Goal: Task Accomplishment & Management: Complete application form

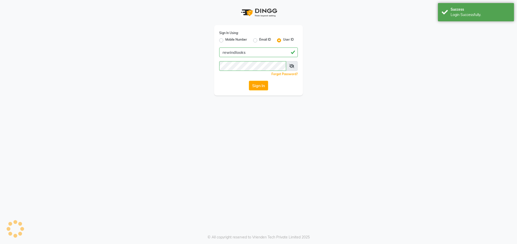
select select "service"
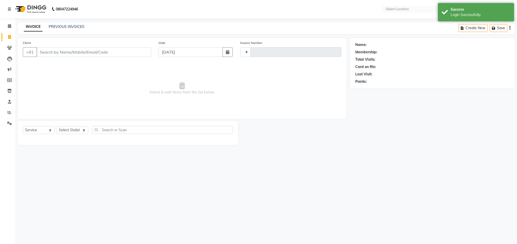
select select "en"
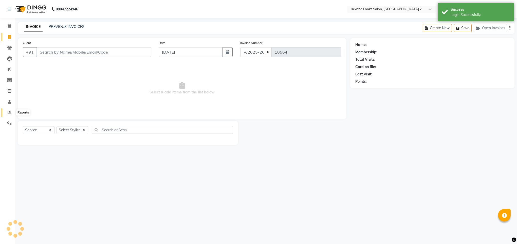
click at [9, 113] on icon at bounding box center [10, 112] width 4 height 4
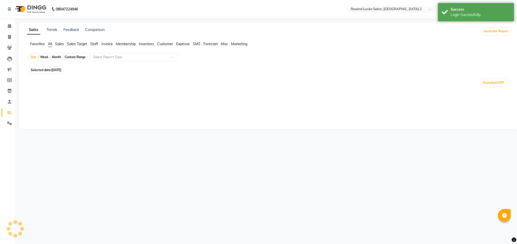
click at [57, 57] on div "Month" at bounding box center [57, 56] width 12 height 7
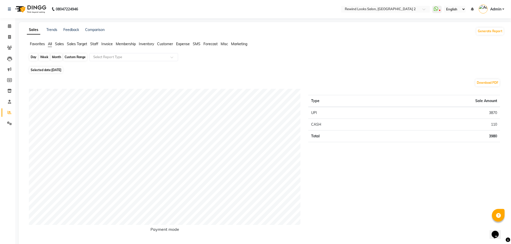
click at [54, 60] on div "Month" at bounding box center [57, 56] width 12 height 7
select select "10"
select select "2025"
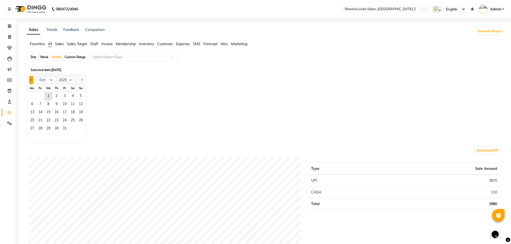
click at [31, 80] on span "Previous month" at bounding box center [31, 80] width 2 height 2
select select "9"
click at [34, 100] on span "1" at bounding box center [32, 96] width 8 height 8
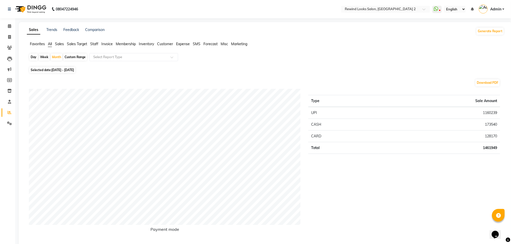
click at [94, 43] on span "Staff" at bounding box center [94, 44] width 8 height 5
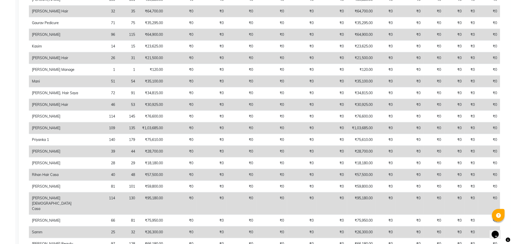
scroll to position [243, 0]
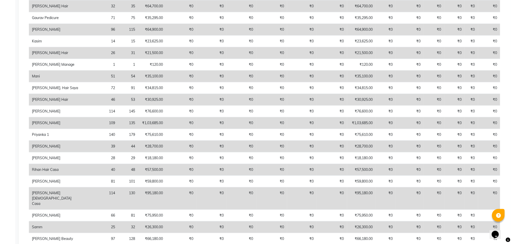
select select "service"
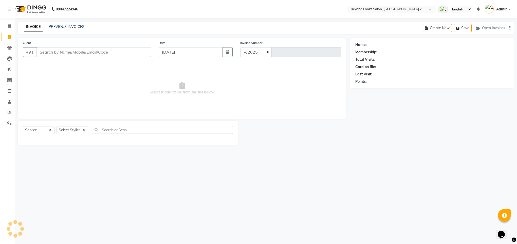
select select "4640"
type input "10564"
click at [6, 28] on span at bounding box center [9, 26] width 9 height 6
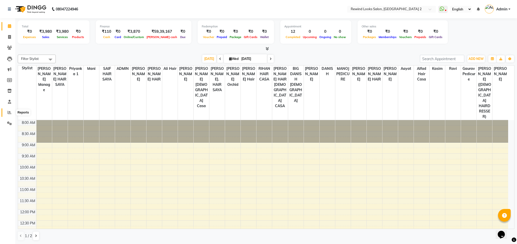
click at [8, 113] on icon at bounding box center [10, 112] width 4 height 4
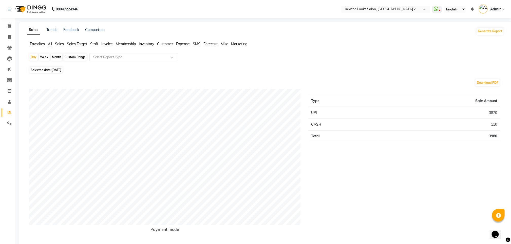
click at [54, 58] on div "Month" at bounding box center [57, 56] width 12 height 7
select select "10"
select select "2025"
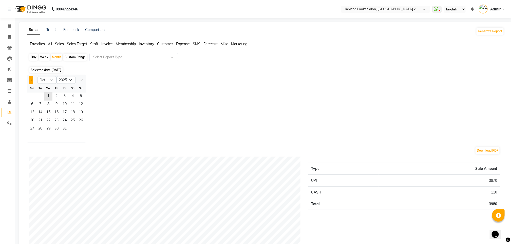
click at [29, 79] on button "Previous month" at bounding box center [31, 80] width 4 height 8
select select "9"
click at [33, 95] on span "1" at bounding box center [32, 96] width 8 height 8
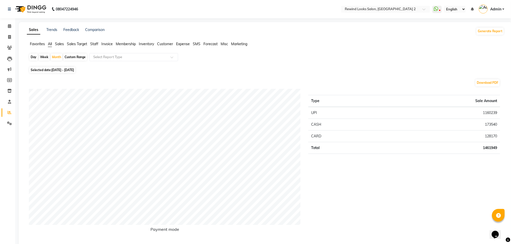
click at [97, 45] on span "Staff" at bounding box center [94, 44] width 8 height 5
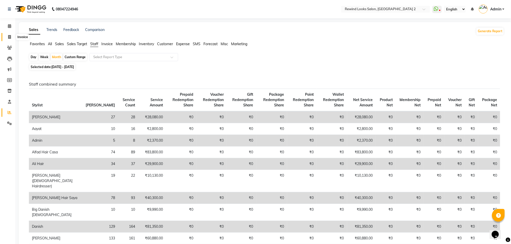
click at [9, 36] on icon at bounding box center [9, 37] width 3 height 4
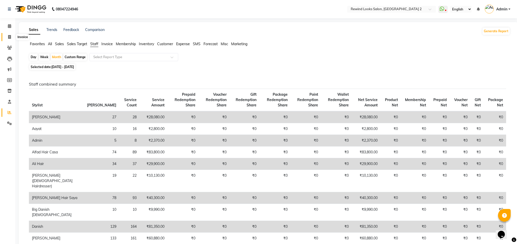
select select "service"
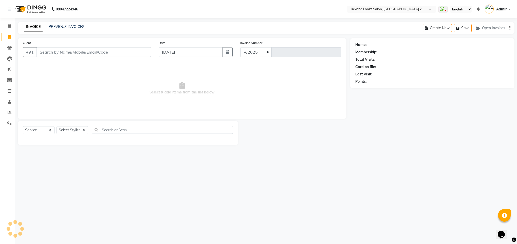
select select "4640"
type input "10564"
select select "27076"
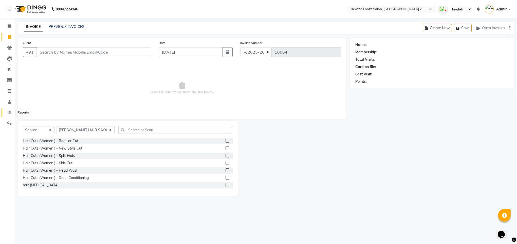
click at [6, 110] on span at bounding box center [9, 112] width 9 height 6
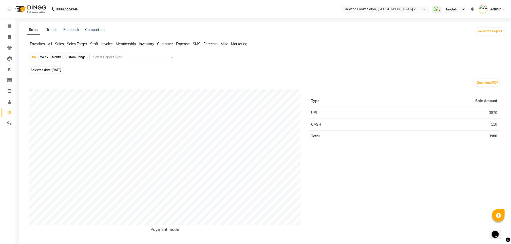
click at [56, 59] on div "Month" at bounding box center [57, 56] width 12 height 7
select select "10"
select select "2025"
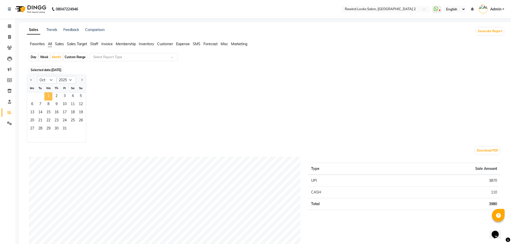
click at [46, 97] on span "1" at bounding box center [48, 96] width 8 height 8
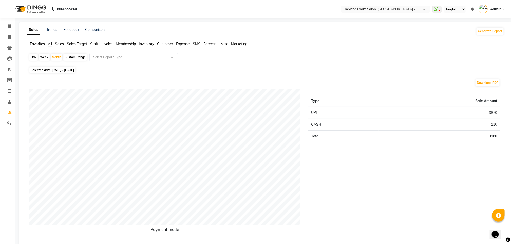
click at [95, 44] on span "Staff" at bounding box center [94, 44] width 8 height 5
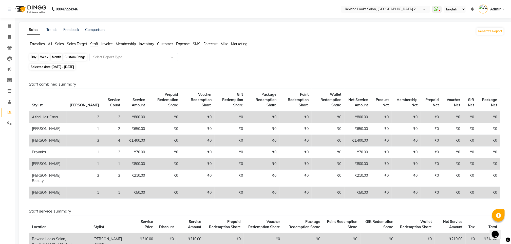
click at [56, 56] on div "Month" at bounding box center [57, 56] width 12 height 7
select select "10"
select select "2025"
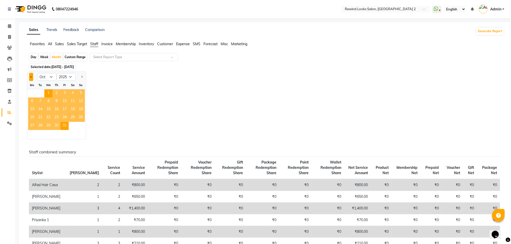
click at [30, 77] on span "Previous month" at bounding box center [31, 77] width 2 height 2
select select "9"
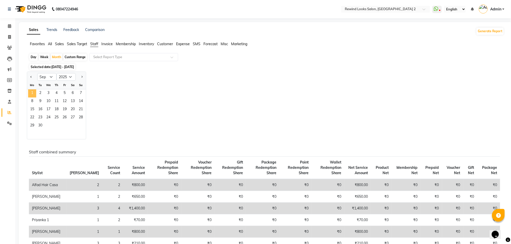
click at [35, 93] on span "1" at bounding box center [32, 93] width 8 height 8
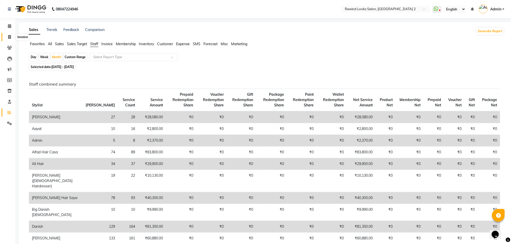
click at [10, 40] on span at bounding box center [9, 37] width 9 height 6
select select "service"
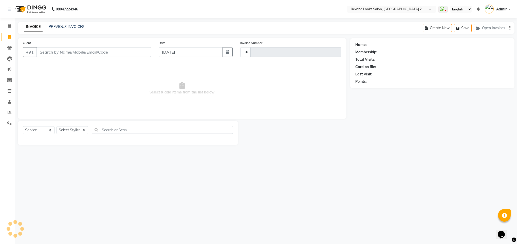
type input "10564"
select select "4640"
select select "27076"
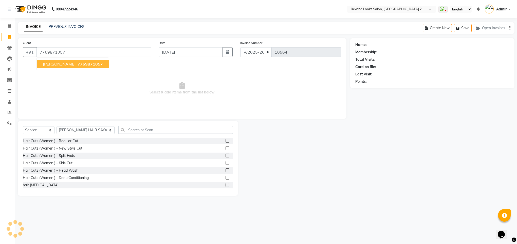
type input "7769871057"
click at [78, 63] on span "7769871057" at bounding box center [90, 63] width 25 height 5
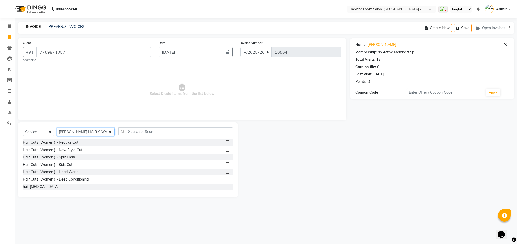
click at [79, 132] on select "Select Stylist aasim aayat ADMIN Alfad hair Casa Ali Hair ARBAZ (MALE HAIRDRESS…" at bounding box center [86, 132] width 58 height 8
select select "76576"
click at [146, 134] on input "text" at bounding box center [175, 131] width 115 height 8
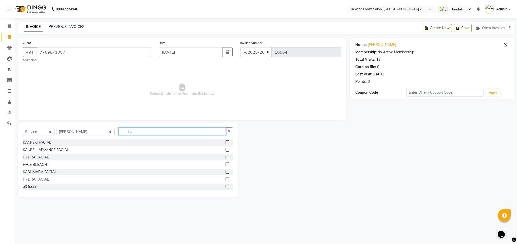
type input "f"
type input "cl"
click at [37, 152] on div "KANPEKI CLEANUP" at bounding box center [39, 149] width 32 height 5
checkbox input "false"
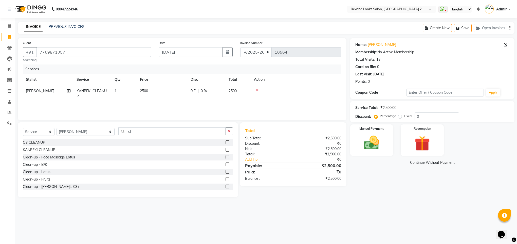
click at [144, 91] on span "2500" at bounding box center [144, 90] width 8 height 5
select select "76576"
click at [170, 94] on input "2500" at bounding box center [186, 92] width 45 height 8
type input "2000"
click at [118, 129] on input "cl" at bounding box center [171, 131] width 107 height 8
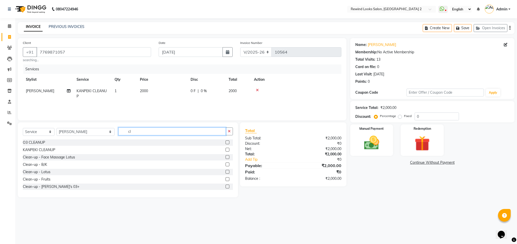
type input "c"
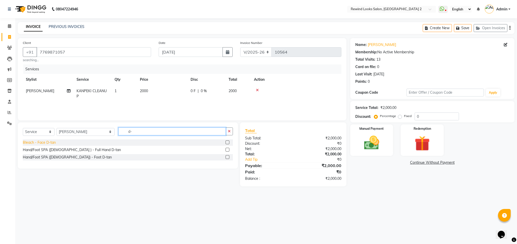
type input "d-"
click at [25, 142] on div "Bleach - Face D-tan" at bounding box center [39, 142] width 33 height 5
checkbox input "false"
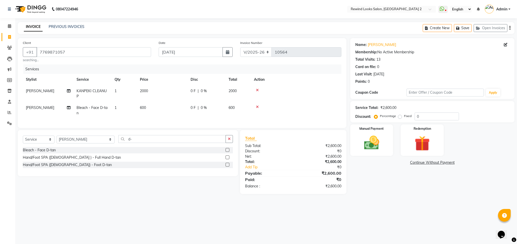
click at [141, 109] on span "600" at bounding box center [143, 107] width 6 height 5
select select "76576"
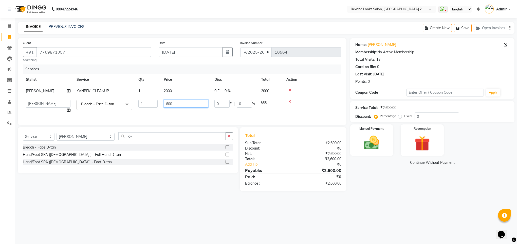
click at [168, 103] on input "600" at bounding box center [186, 104] width 45 height 8
type input "700"
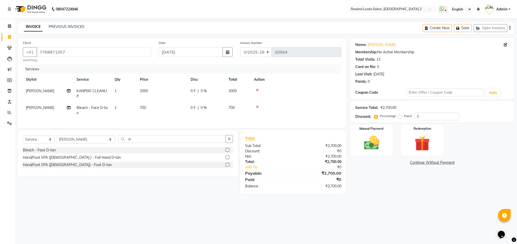
click at [405, 167] on div "Name: Sakhshi Membership: No Active Membership Total Visits: 13 Card on file: 0…" at bounding box center [434, 116] width 168 height 156
click at [373, 148] on img at bounding box center [372, 143] width 26 height 18
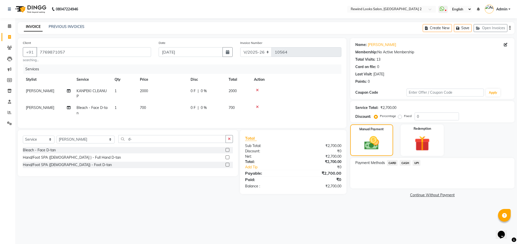
click at [416, 163] on span "UPI" at bounding box center [417, 163] width 8 height 6
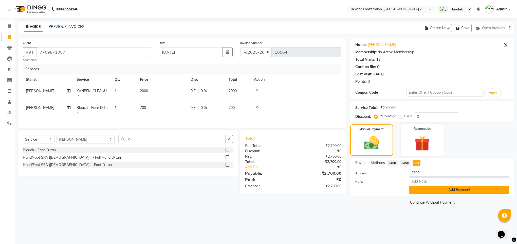
click at [445, 189] on button "Add Payment" at bounding box center [459, 190] width 100 height 8
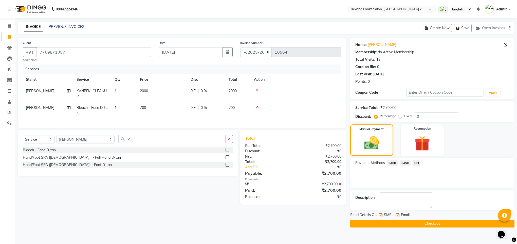
click at [437, 227] on button "Checkout" at bounding box center [432, 223] width 164 height 8
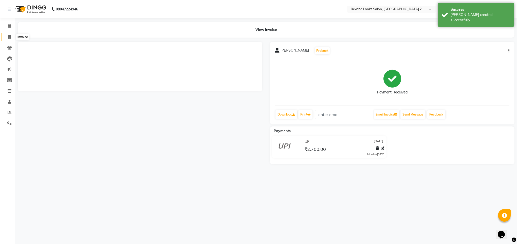
click at [7, 34] on span at bounding box center [9, 37] width 9 height 6
select select "service"
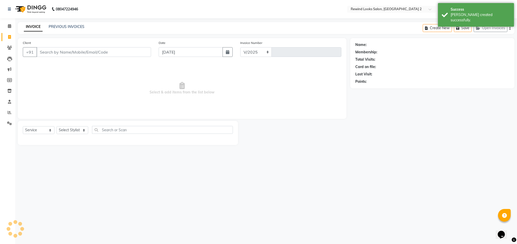
select select "4640"
type input "10565"
select select "27076"
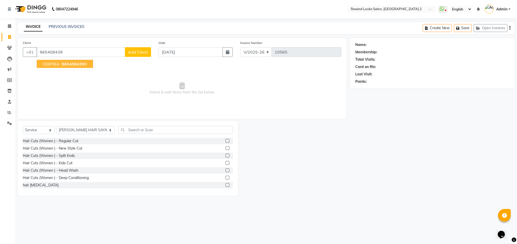
click at [63, 63] on span "965408439" at bounding box center [73, 63] width 23 height 5
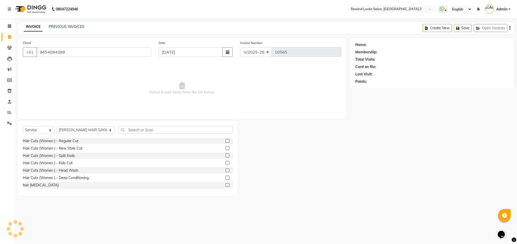
type input "9654084399"
click at [81, 131] on select "Select Stylist aasim aayat ADMIN Alfad hair Casa Ali Hair ARBAZ (MALE HAIRDRESS…" at bounding box center [86, 130] width 58 height 8
select select "79644"
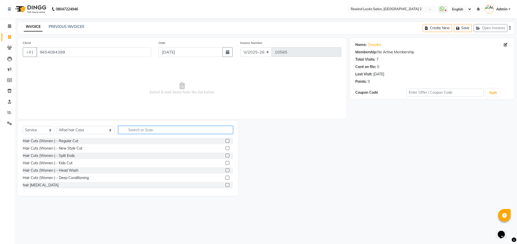
click at [120, 129] on input "text" at bounding box center [175, 130] width 115 height 8
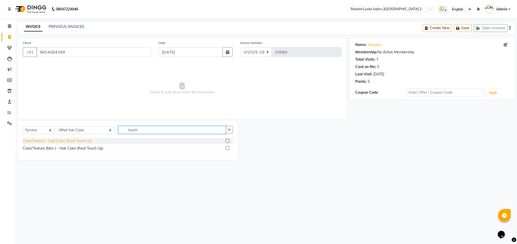
type input "touch"
click at [78, 142] on div "Color/Texture - Hair Color (Root Touch Up)" at bounding box center [57, 140] width 69 height 5
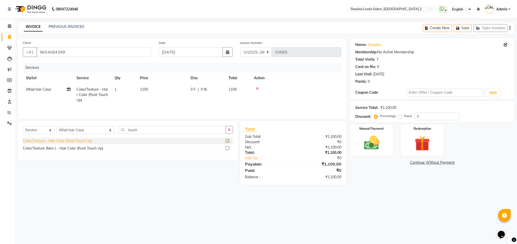
checkbox input "false"
click at [144, 89] on span "1100" at bounding box center [144, 89] width 8 height 5
select select "79644"
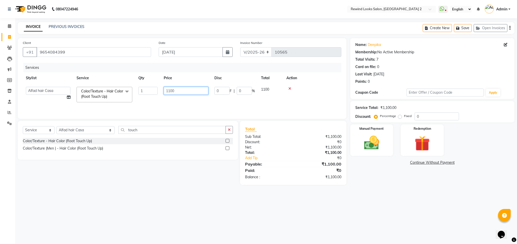
click at [171, 90] on input "1100" at bounding box center [186, 91] width 45 height 8
type input "1500"
click at [375, 165] on div "Name: Deepika Membership: No Active Membership Total Visits: 7 Card on file: 0 …" at bounding box center [434, 111] width 168 height 146
click at [364, 150] on img at bounding box center [372, 143] width 26 height 18
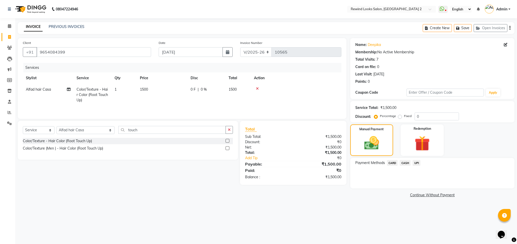
click at [415, 160] on span "UPI" at bounding box center [417, 163] width 8 height 6
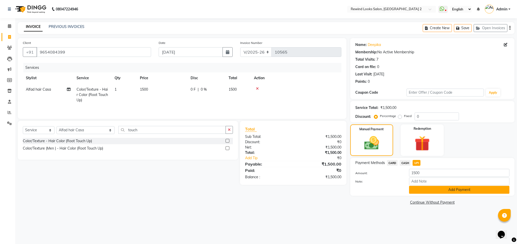
click at [413, 189] on button "Add Payment" at bounding box center [459, 190] width 100 height 8
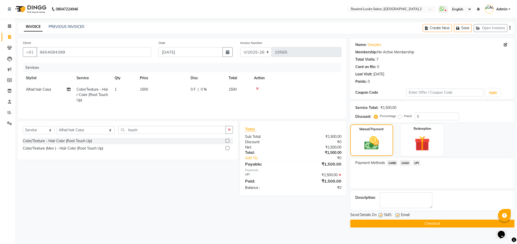
click at [396, 221] on button "Checkout" at bounding box center [432, 223] width 164 height 8
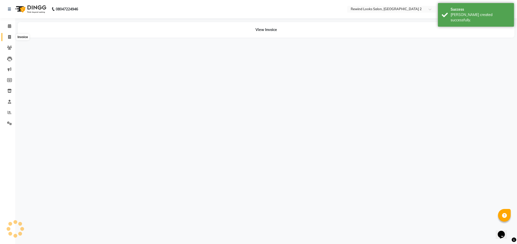
click at [9, 38] on icon at bounding box center [9, 37] width 3 height 4
select select "service"
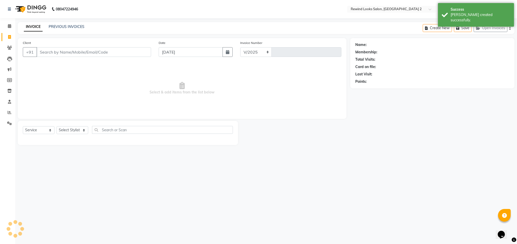
select select "4640"
type input "10566"
type input "80"
select select "27076"
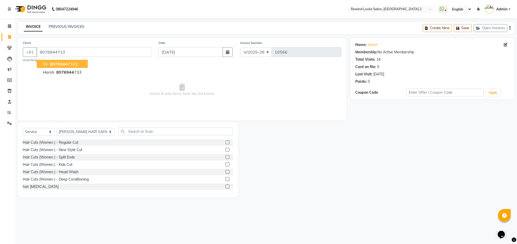
click at [52, 66] on span "8076944" at bounding box center [59, 63] width 18 height 5
type input "80769447333"
click at [65, 132] on select "Select Stylist aasim aayat ADMIN Alfad hair Casa Ali Hair ARBAZ (MALE HAIRDRESS…" at bounding box center [86, 132] width 58 height 8
select select "46913"
click at [120, 134] on input "text" at bounding box center [175, 131] width 115 height 8
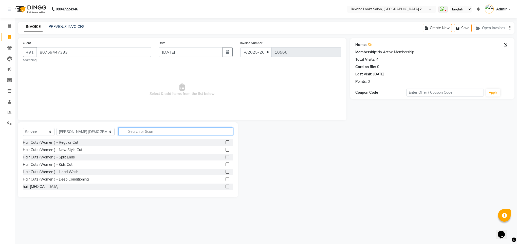
click at [120, 134] on input "text" at bounding box center [175, 131] width 115 height 8
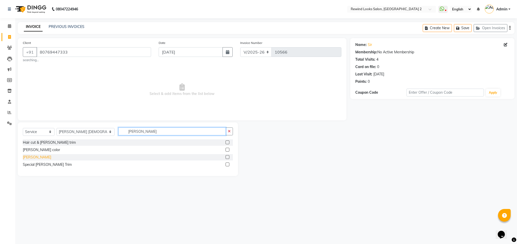
type input "beard"
click at [29, 158] on div "Beard" at bounding box center [37, 156] width 28 height 5
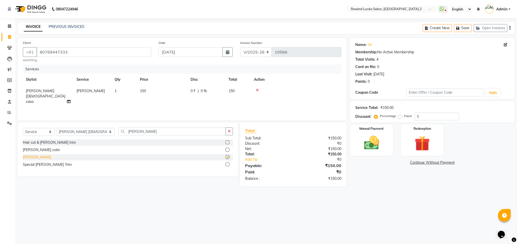
checkbox input "false"
click at [370, 148] on img at bounding box center [372, 143] width 26 height 18
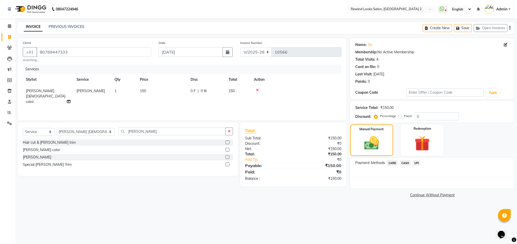
click at [417, 163] on span "UPI" at bounding box center [417, 163] width 8 height 6
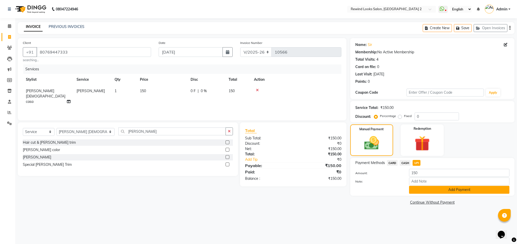
click at [417, 188] on button "Add Payment" at bounding box center [459, 190] width 100 height 8
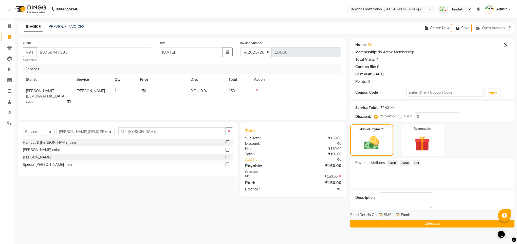
click at [422, 220] on button "Checkout" at bounding box center [432, 223] width 164 height 8
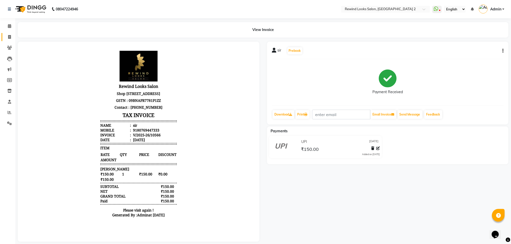
click at [6, 40] on link "Invoice" at bounding box center [8, 37] width 12 height 8
select select "service"
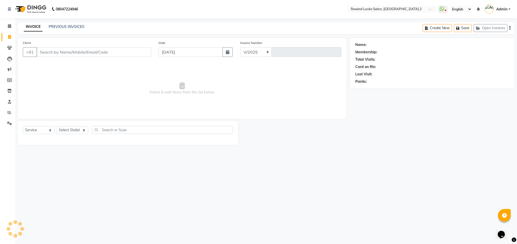
select select "4640"
type input "10567"
type input "95"
select select "27076"
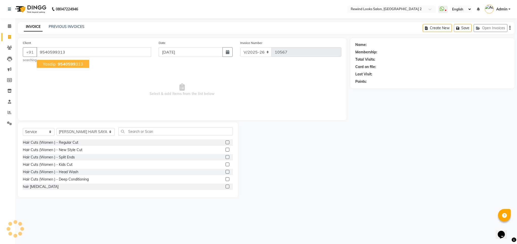
click at [54, 65] on span "yasdip" at bounding box center [49, 63] width 13 height 5
type input "9540599313"
click at [75, 129] on select "Select Stylist aasim aayat ADMIN Alfad hair Casa Ali Hair ARBAZ (MALE HAIRDRESS…" at bounding box center [86, 132] width 58 height 8
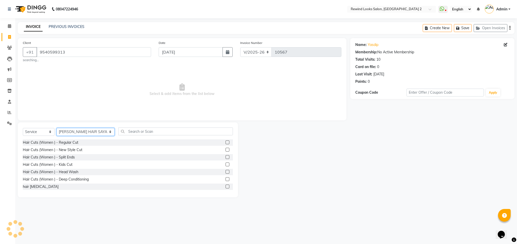
select select "81648"
click at [119, 129] on input "text" at bounding box center [175, 131] width 115 height 8
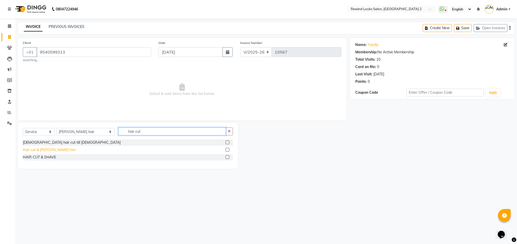
type input "hair cut"
click at [28, 150] on div "Hair cut & beard trim" at bounding box center [49, 149] width 53 height 5
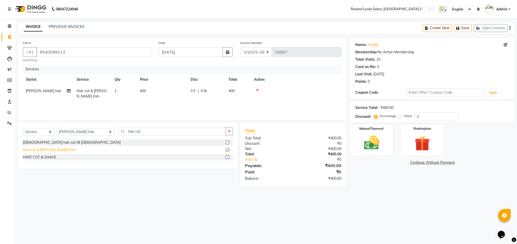
checkbox input "false"
click at [370, 151] on img at bounding box center [372, 143] width 26 height 18
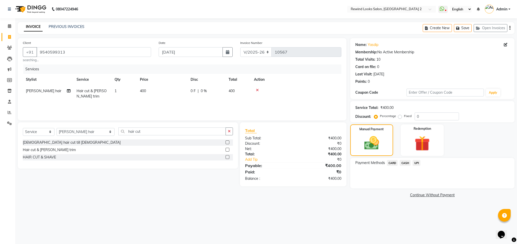
click at [416, 163] on span "UPI" at bounding box center [417, 163] width 8 height 6
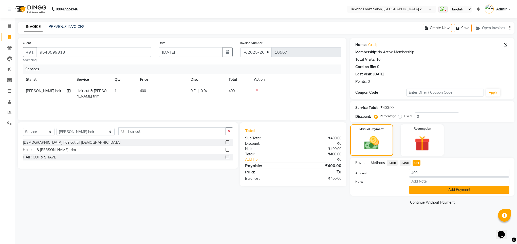
click at [436, 188] on button "Add Payment" at bounding box center [459, 190] width 100 height 8
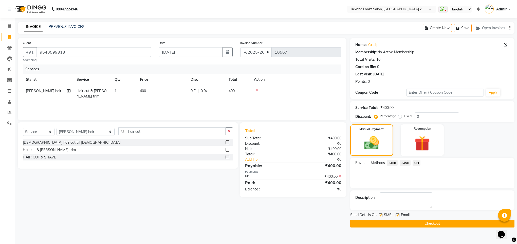
click at [426, 226] on button "Checkout" at bounding box center [432, 223] width 164 height 8
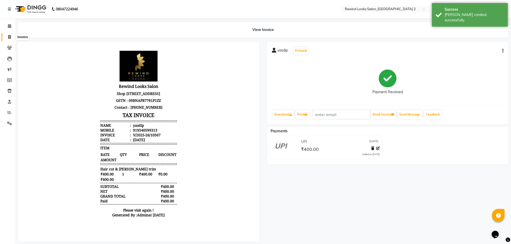
click at [8, 36] on span at bounding box center [9, 37] width 9 height 6
select select "service"
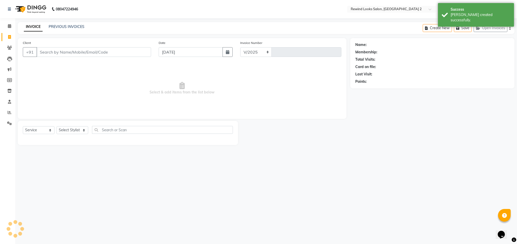
select select "4640"
type input "10568"
type input "999"
select select "27076"
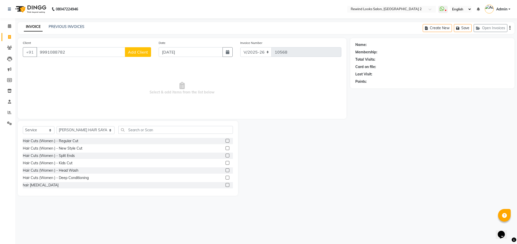
type input "9991088782"
click at [138, 54] on span "Add Client" at bounding box center [138, 51] width 20 height 5
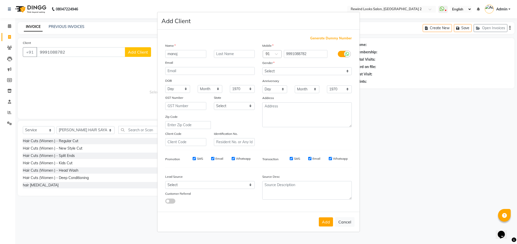
type input "manoj"
click at [274, 73] on select "Select Male Female Other Prefer Not To Say" at bounding box center [306, 71] width 89 height 8
select select "male"
click at [262, 67] on select "Select Male Female Other Prefer Not To Say" at bounding box center [306, 71] width 89 height 8
click at [324, 220] on button "Add" at bounding box center [326, 221] width 14 height 9
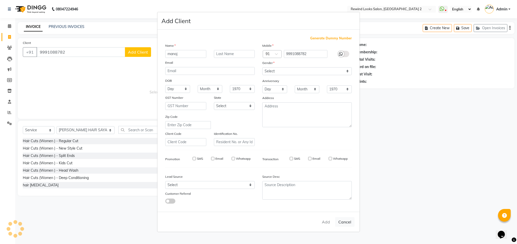
select select
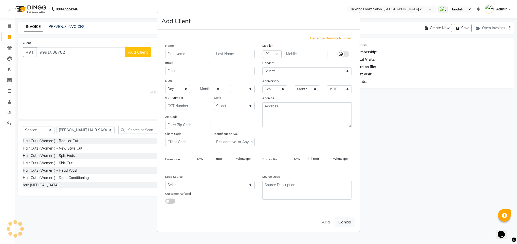
select select
checkbox input "false"
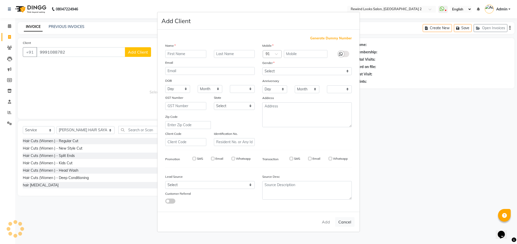
checkbox input "false"
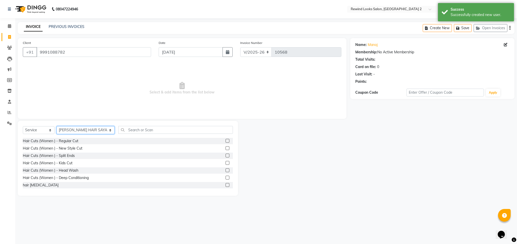
click at [75, 129] on select "Select Stylist aasim aayat ADMIN Alfad hair Casa Ali Hair ARBAZ (MALE HAIRDRESS…" at bounding box center [86, 130] width 58 height 8
select select "71695"
click at [128, 130] on input "text" at bounding box center [175, 130] width 115 height 8
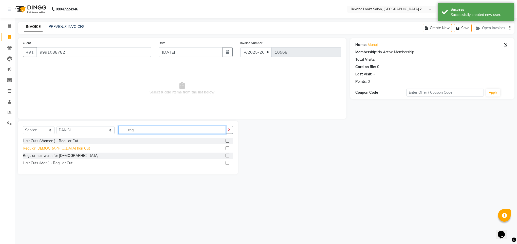
type input "regu"
click at [52, 148] on div "Regular Male hair Cut" at bounding box center [56, 147] width 67 height 5
checkbox input "false"
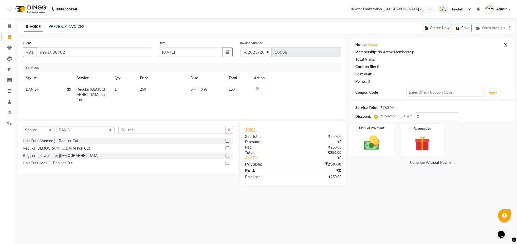
click at [361, 144] on img at bounding box center [372, 143] width 26 height 18
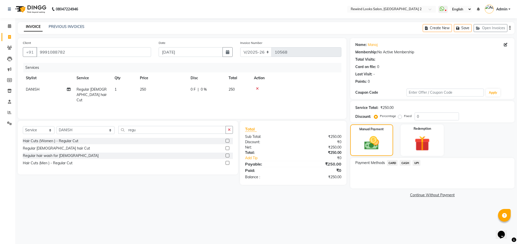
click at [414, 161] on span "UPI" at bounding box center [417, 163] width 8 height 6
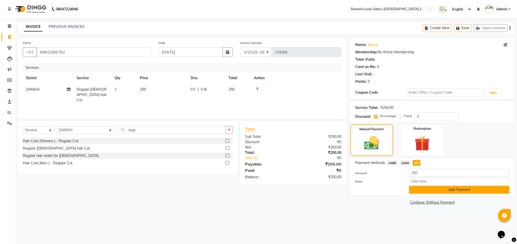
click at [420, 187] on button "Add Payment" at bounding box center [459, 190] width 100 height 8
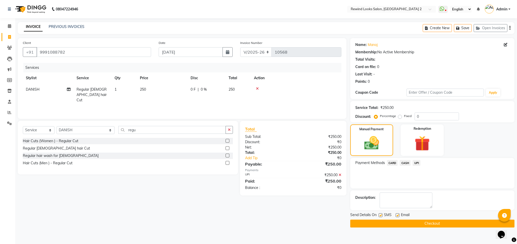
click at [424, 221] on button "Checkout" at bounding box center [432, 223] width 164 height 8
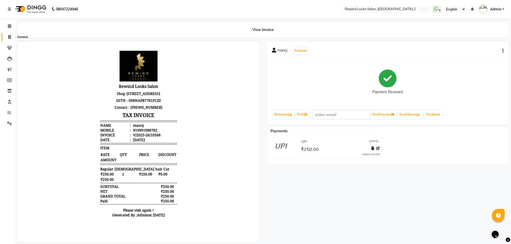
click at [11, 36] on span at bounding box center [9, 37] width 9 height 6
select select "service"
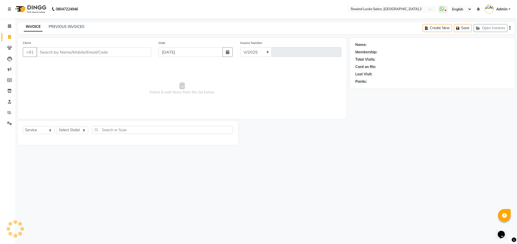
select select "4640"
type input "10569"
type input "8287"
select select "27076"
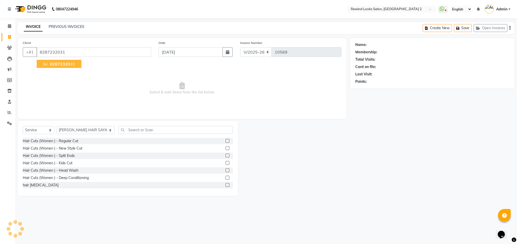
type input "8287232031"
click at [54, 66] on span "82872320" at bounding box center [60, 63] width 20 height 5
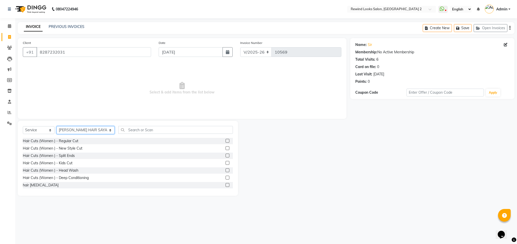
click at [74, 132] on select "Select Stylist aasim aayat ADMIN Alfad hair Casa Ali Hair ARBAZ (MALE HAIRDRESS…" at bounding box center [86, 130] width 58 height 8
select select "76576"
click at [121, 128] on input "text" at bounding box center [175, 130] width 115 height 8
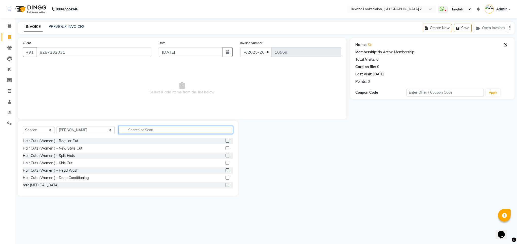
click at [121, 128] on input "text" at bounding box center [175, 130] width 115 height 8
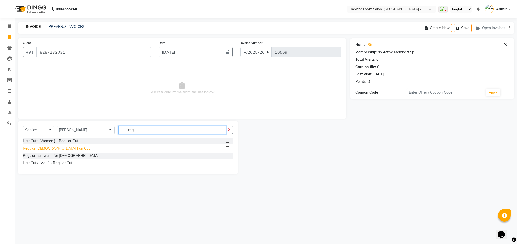
type input "regu"
click at [36, 149] on div "Regular Male hair Cut" at bounding box center [56, 147] width 67 height 5
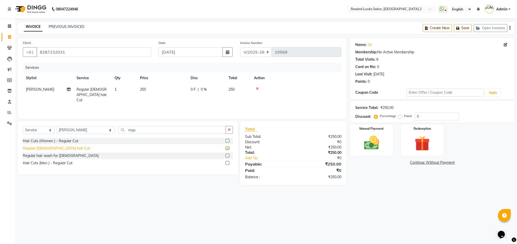
checkbox input "false"
click at [64, 131] on select "Select Stylist aasim aayat ADMIN Alfad hair Casa Ali Hair ARBAZ (MALE HAIRDRESS…" at bounding box center [86, 130] width 58 height 8
select select "79644"
click at [119, 132] on input "regu" at bounding box center [171, 130] width 107 height 8
type input "reg"
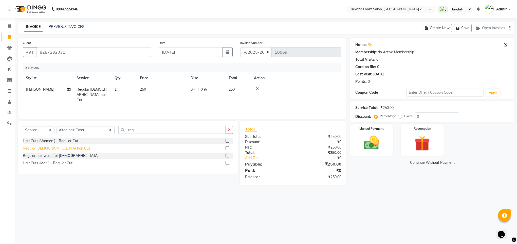
click at [41, 151] on div "Regular Male hair Cut" at bounding box center [56, 147] width 67 height 5
checkbox input "false"
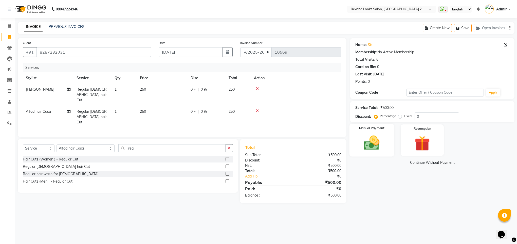
click at [373, 153] on div "Manual Payment" at bounding box center [371, 140] width 45 height 33
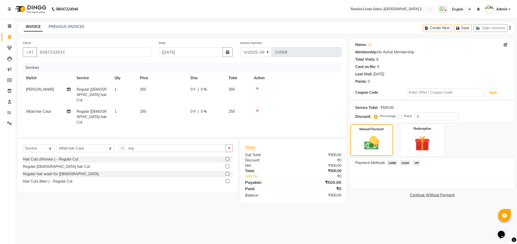
click at [416, 165] on span "UPI" at bounding box center [417, 163] width 8 height 6
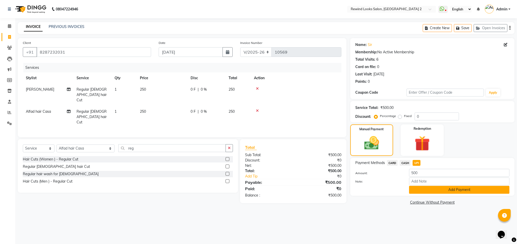
click at [418, 192] on button "Add Payment" at bounding box center [459, 190] width 100 height 8
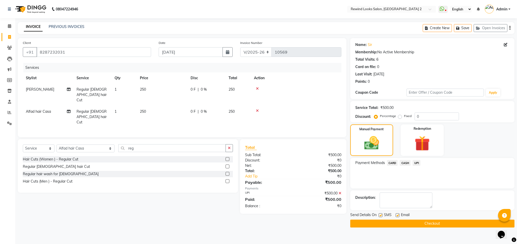
click at [418, 220] on button "Checkout" at bounding box center [432, 223] width 164 height 8
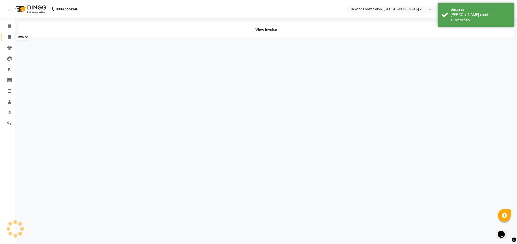
click at [12, 37] on span at bounding box center [9, 37] width 9 height 6
select select "service"
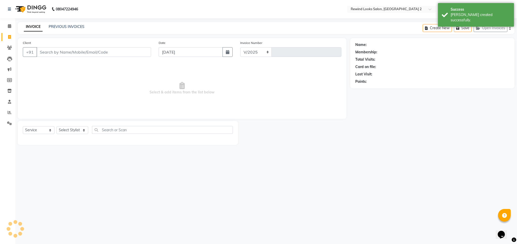
select select "4640"
type input "10570"
select select "27076"
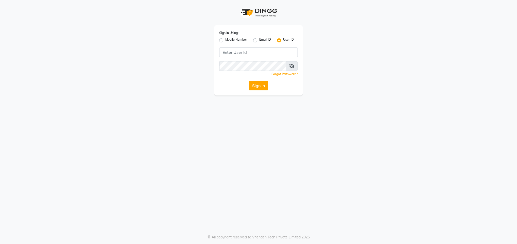
click at [218, 38] on div "Sign In Using: Mobile Number Email ID User ID Remember me Forgot Password? Sign…" at bounding box center [258, 60] width 89 height 70
click at [225, 41] on label "Mobile Number" at bounding box center [236, 40] width 22 height 6
click at [225, 41] on input "Mobile Number" at bounding box center [226, 38] width 3 height 3
radio input "true"
radio input "false"
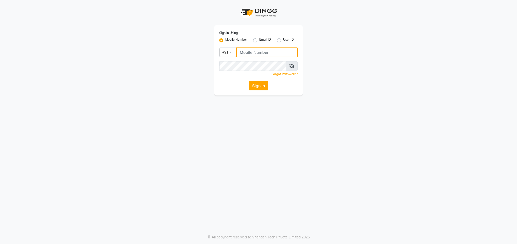
click at [248, 49] on input "Username" at bounding box center [267, 52] width 62 height 10
type input "9540938223"
click at [259, 87] on button "Sign In" at bounding box center [258, 86] width 19 height 10
